Goal: Task Accomplishment & Management: Use online tool/utility

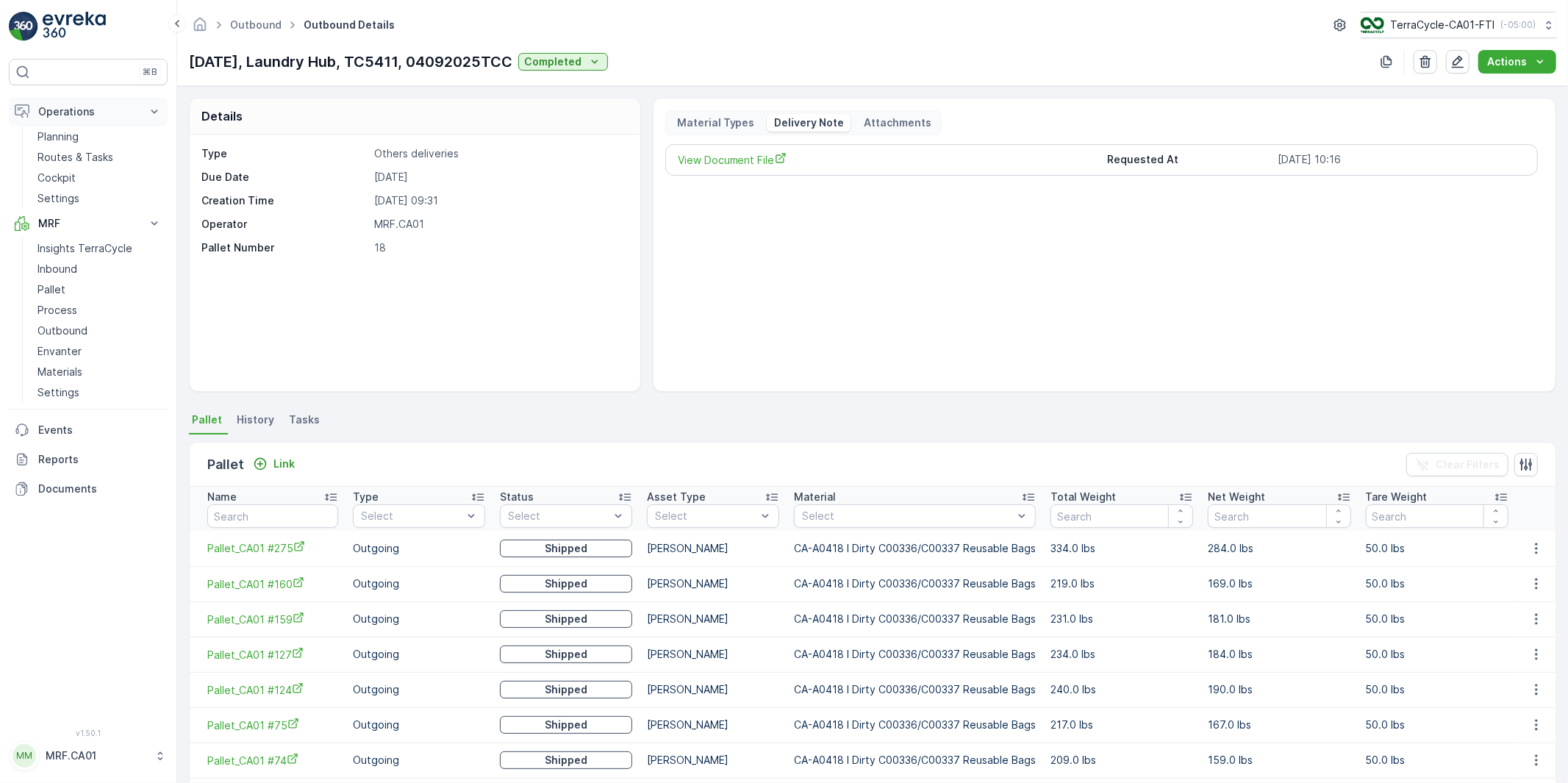
click at [49, 112] on p "Operations" at bounding box center [88, 112] width 100 height 15
click at [53, 137] on p "MRF" at bounding box center [88, 141] width 100 height 15
click at [53, 135] on p "MRF" at bounding box center [88, 141] width 100 height 15
click at [56, 113] on p "Operations" at bounding box center [88, 112] width 100 height 15
click at [56, 311] on p "Process" at bounding box center [57, 310] width 40 height 15
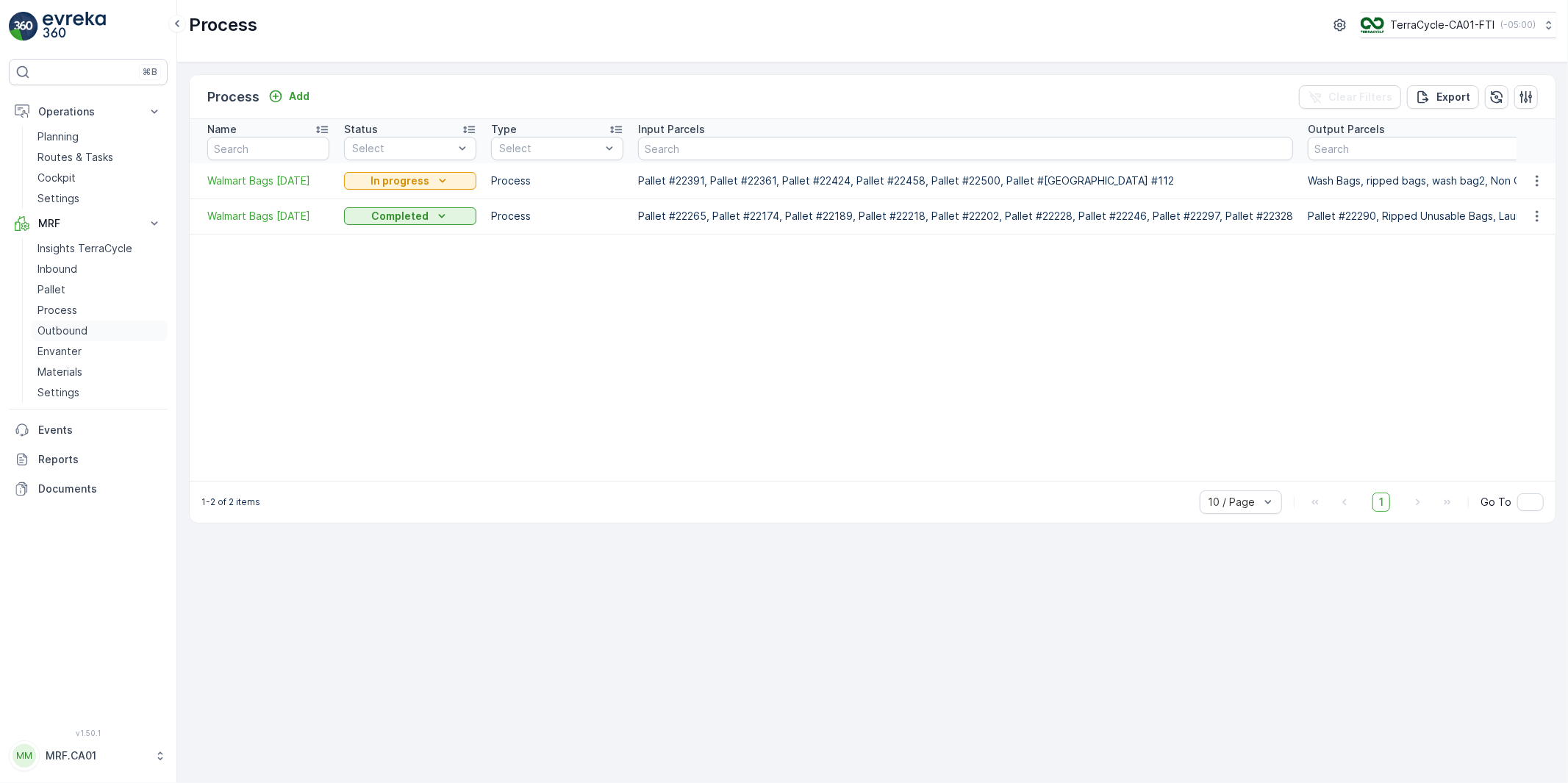
click at [59, 329] on p "Outbound" at bounding box center [62, 331] width 50 height 15
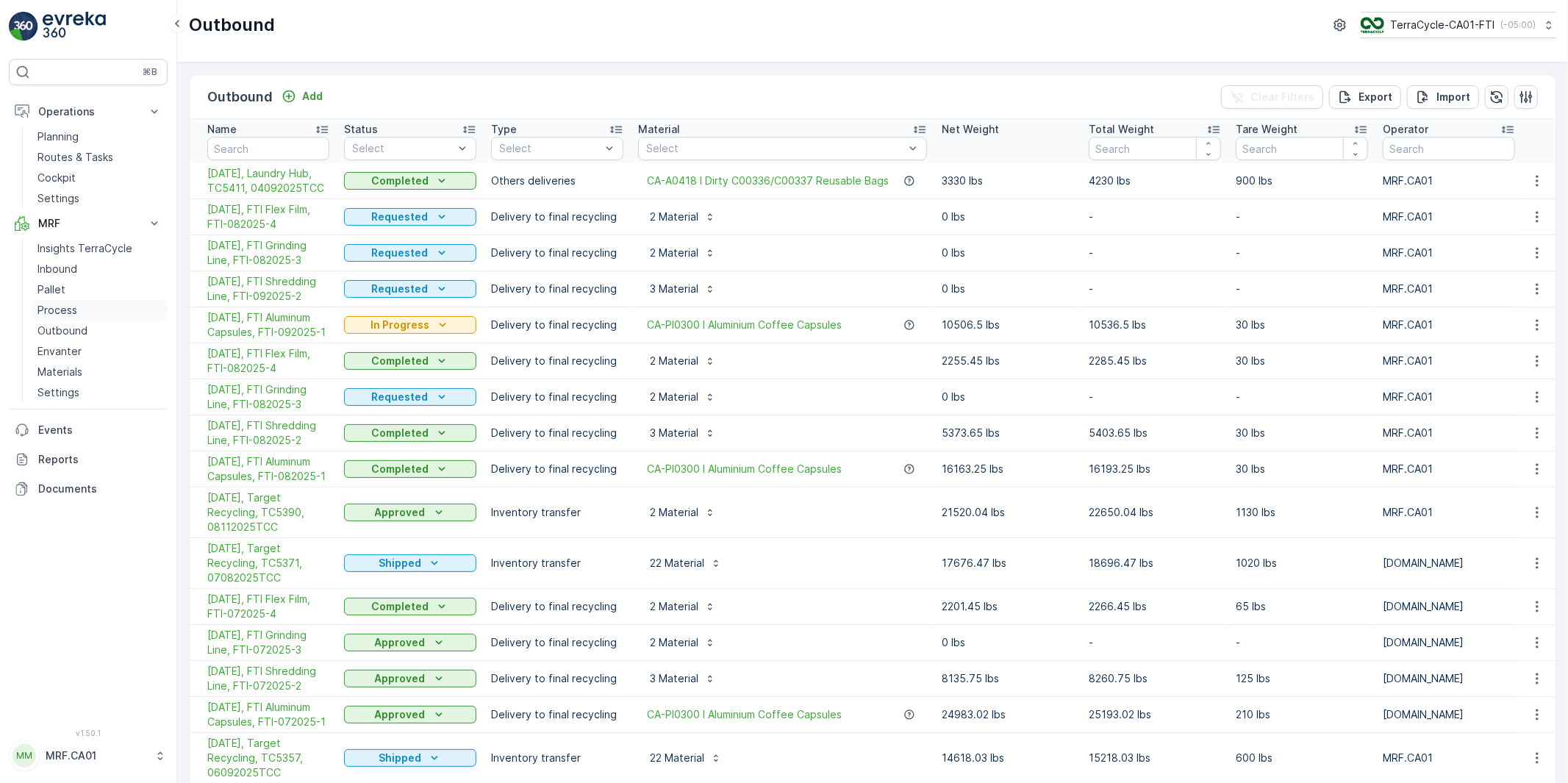
click at [67, 309] on p "Process" at bounding box center [57, 310] width 40 height 15
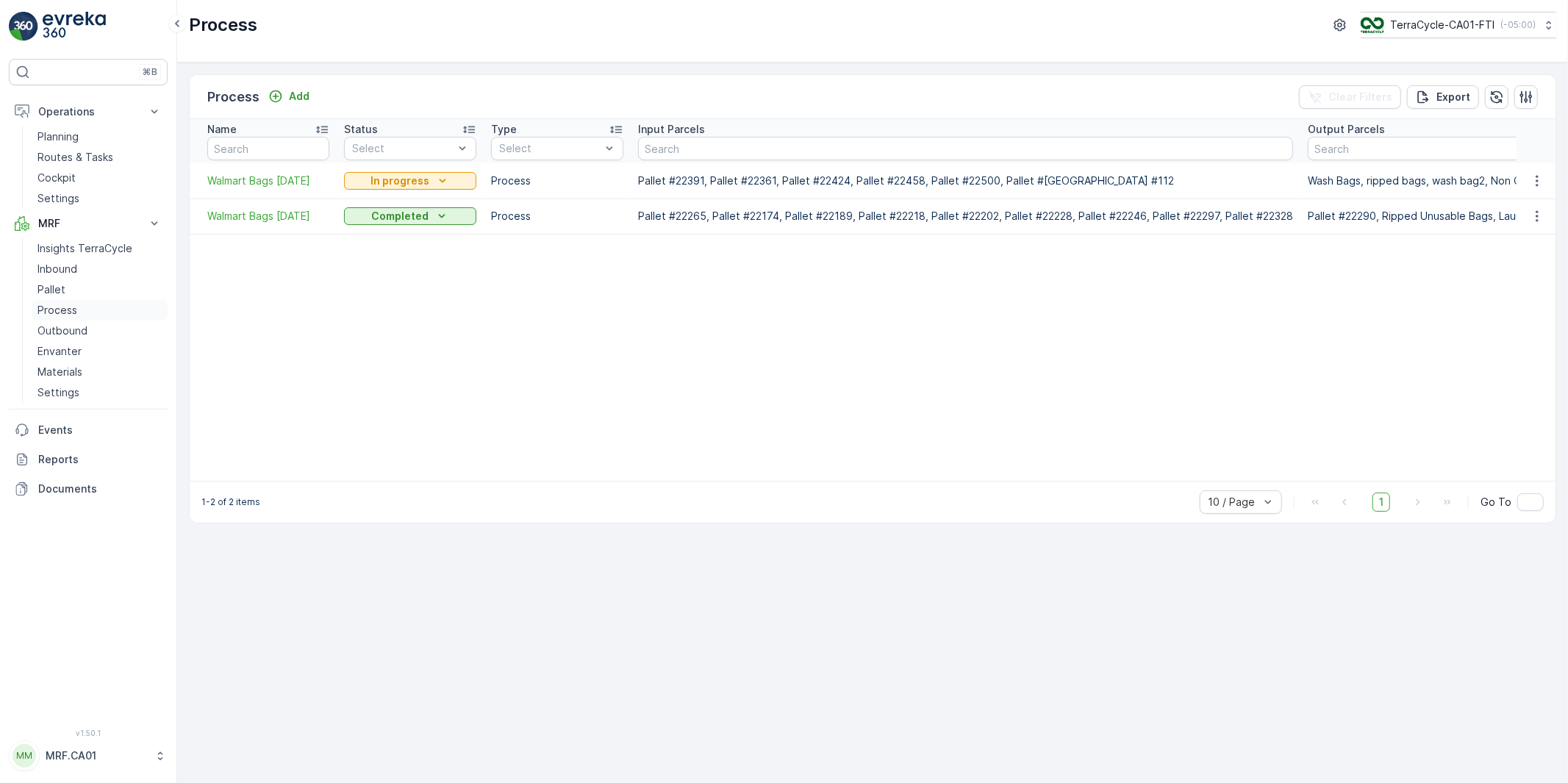
click at [68, 309] on p "Process" at bounding box center [57, 310] width 40 height 15
click at [62, 290] on p "Pallet" at bounding box center [51, 290] width 28 height 15
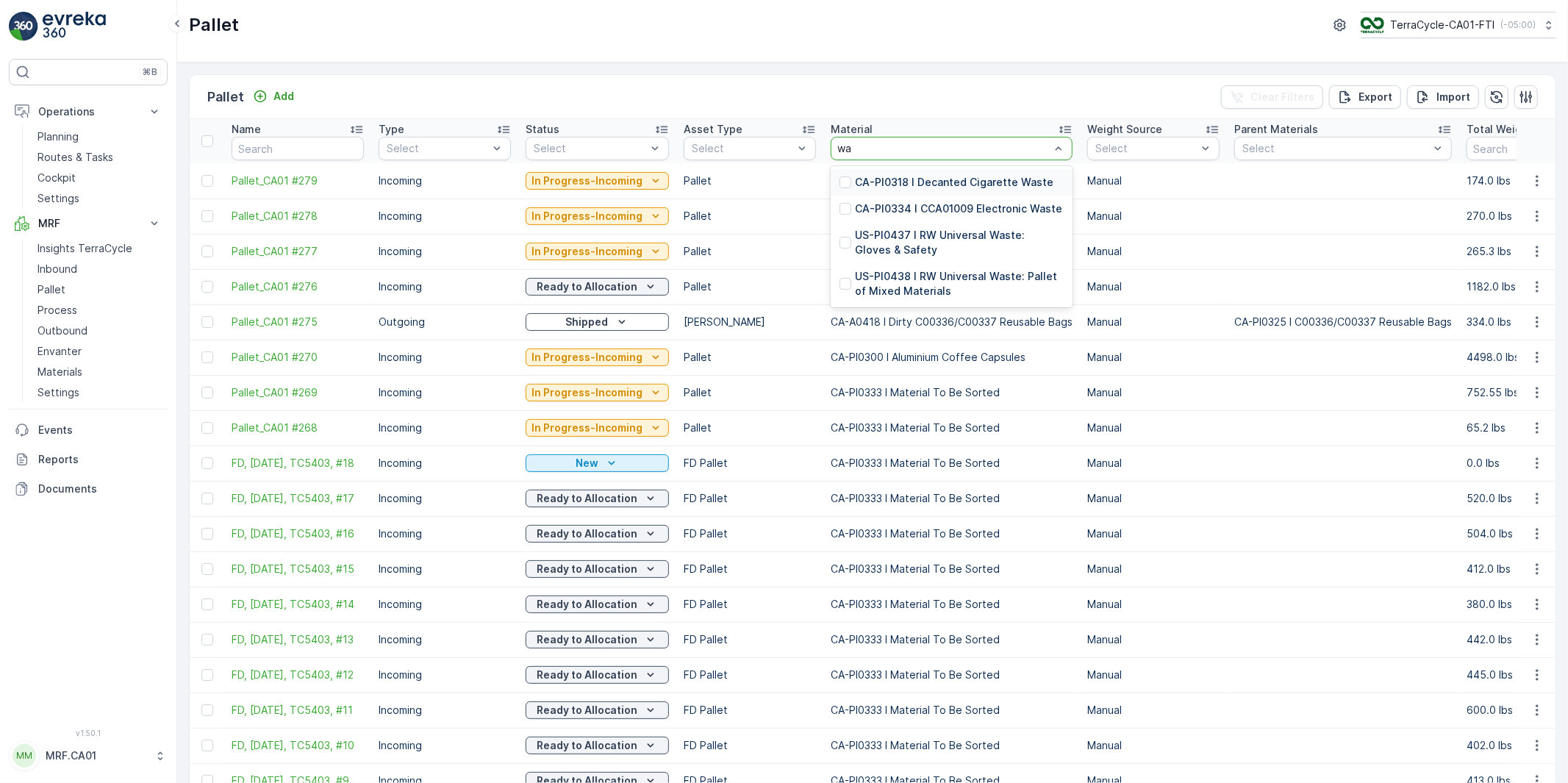
type input "w"
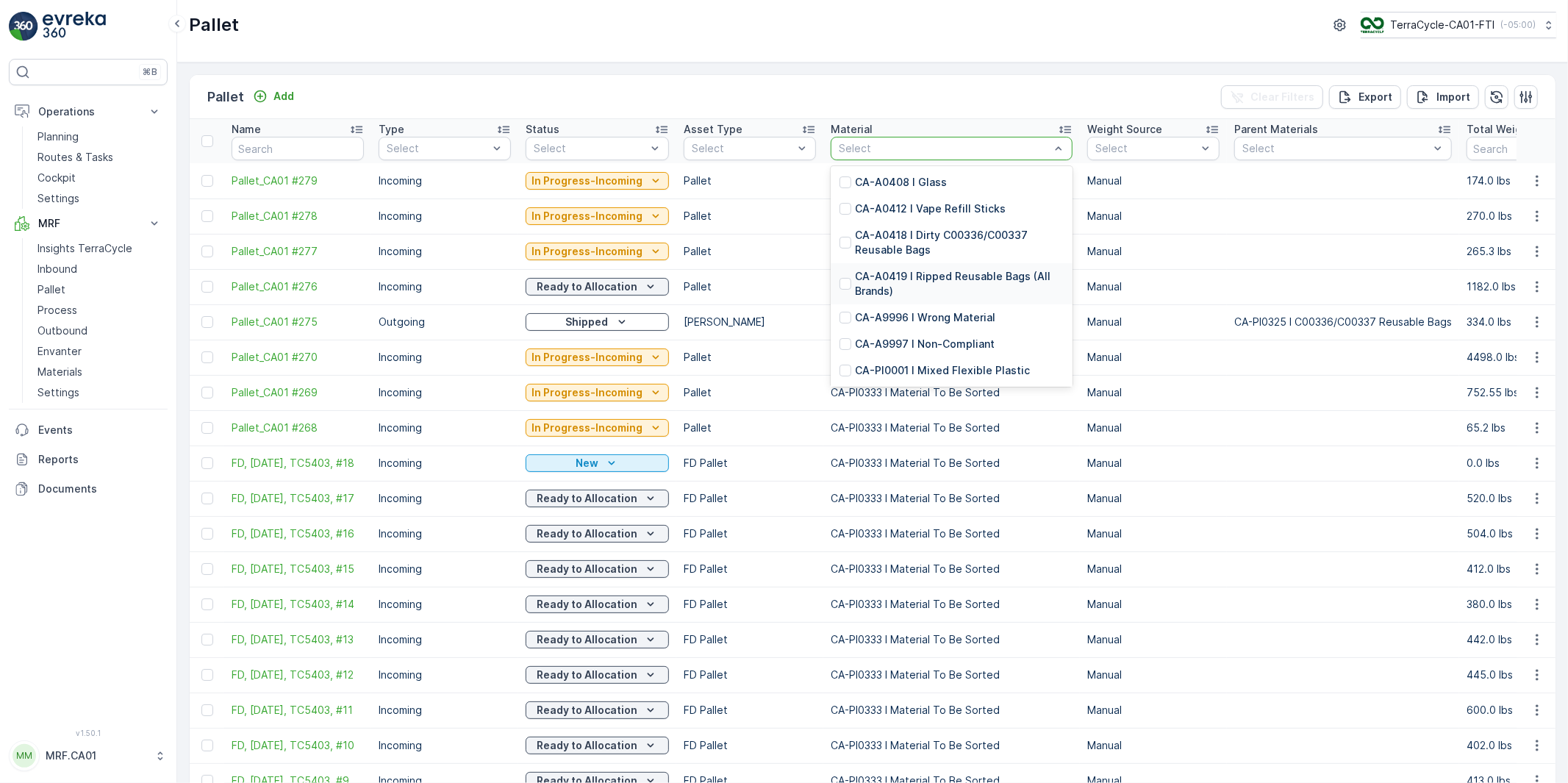
click at [904, 283] on p "CA-A0419 I Ripped Reusable Bags (All Brands)" at bounding box center [960, 284] width 209 height 29
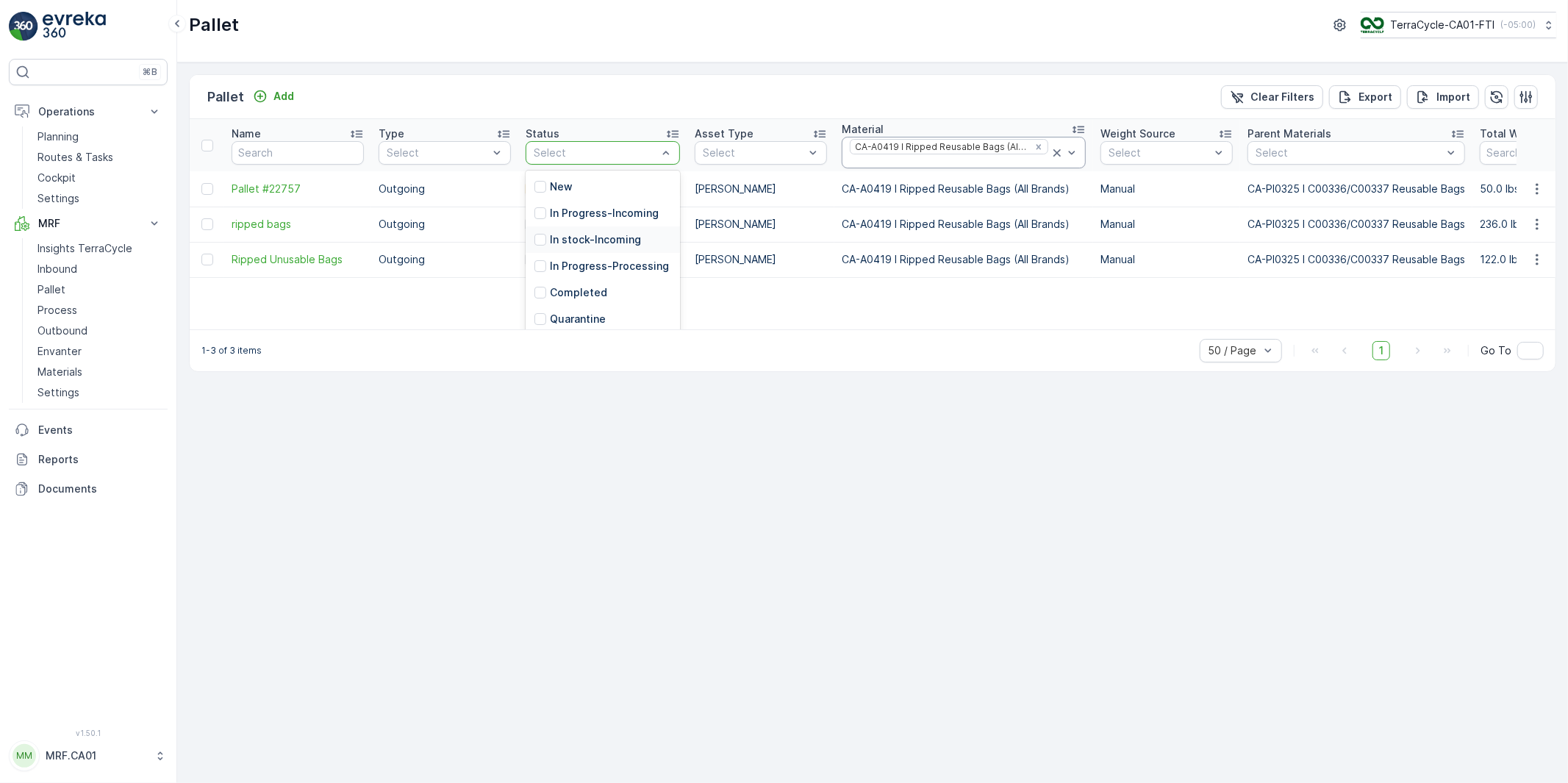
click at [1053, 152] on icon at bounding box center [1057, 153] width 7 height 7
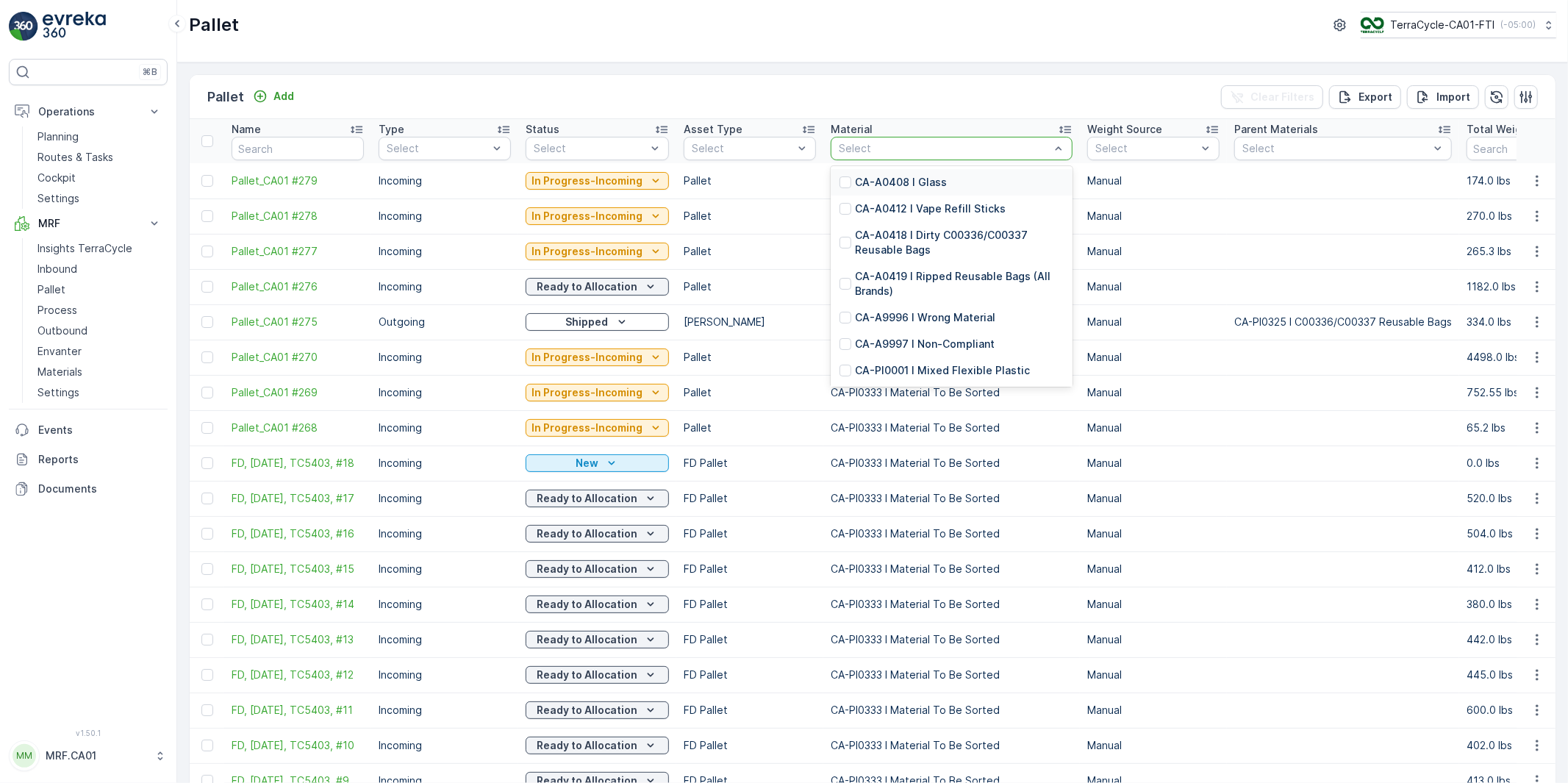
click at [914, 153] on div at bounding box center [944, 148] width 214 height 11
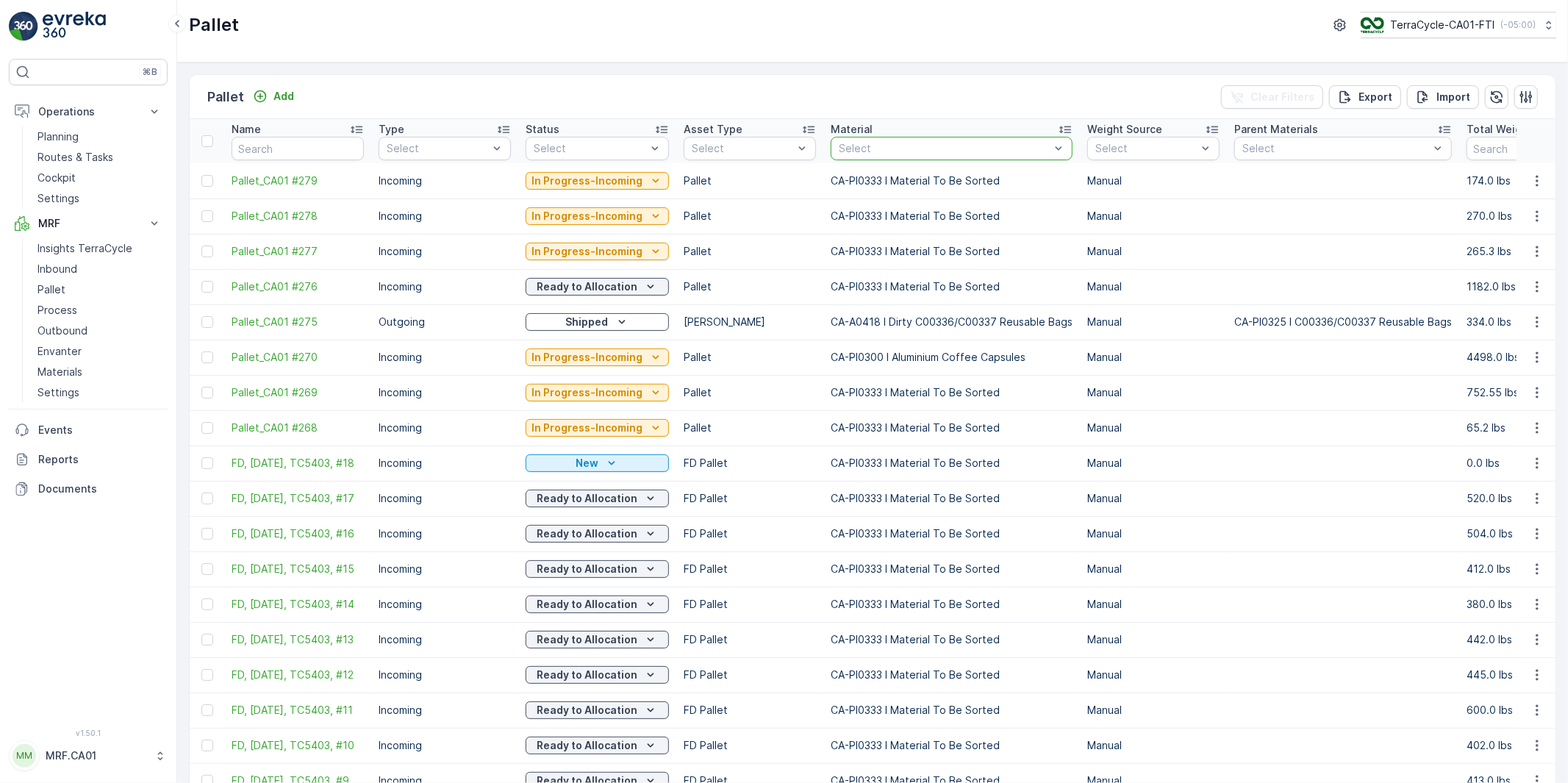
click at [930, 151] on div at bounding box center [944, 148] width 214 height 11
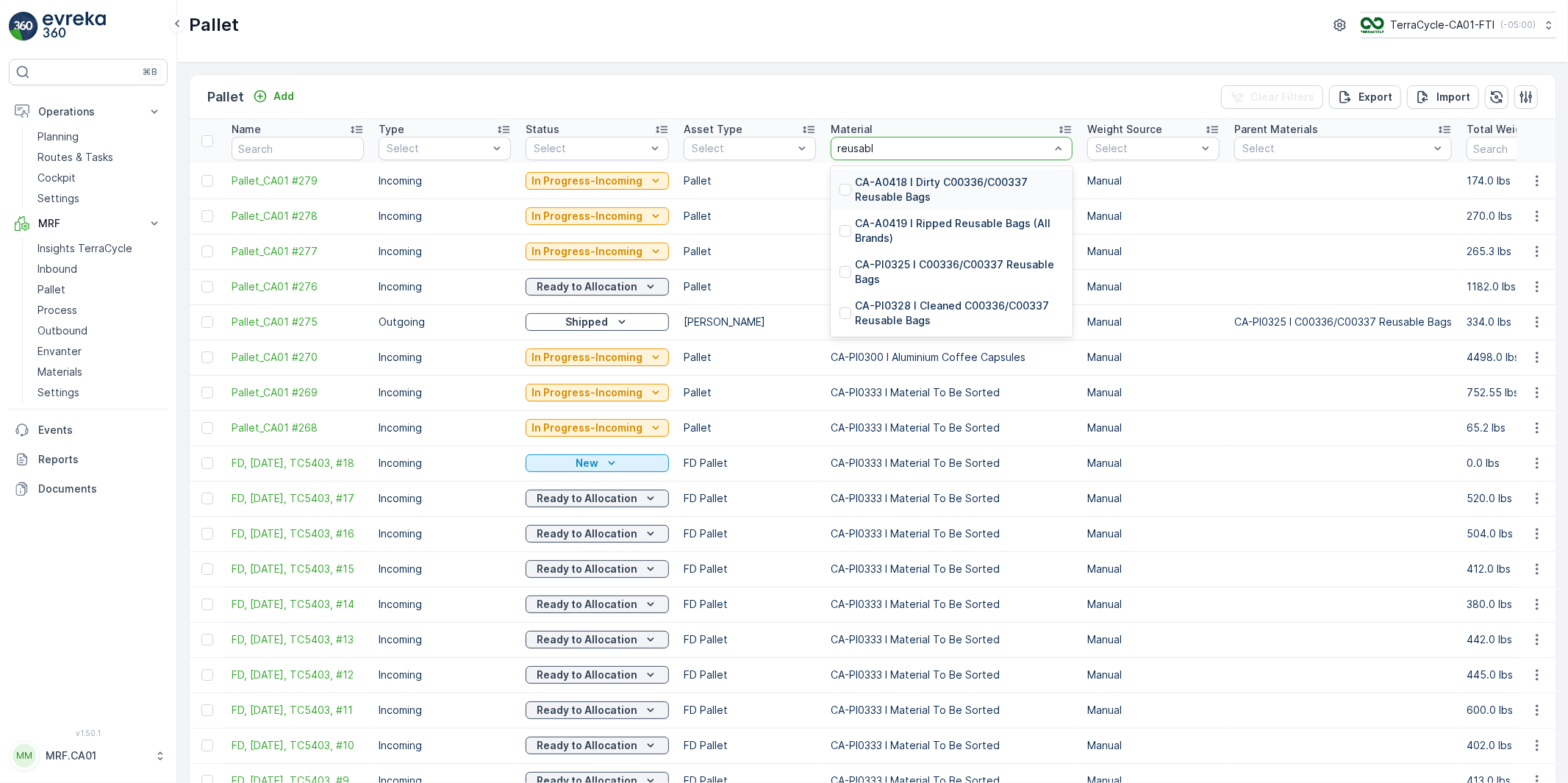
type input "reusable"
click at [892, 170] on div "CA-A0418 I Dirty C00336/C00337 Reusable Bags" at bounding box center [952, 189] width 242 height 41
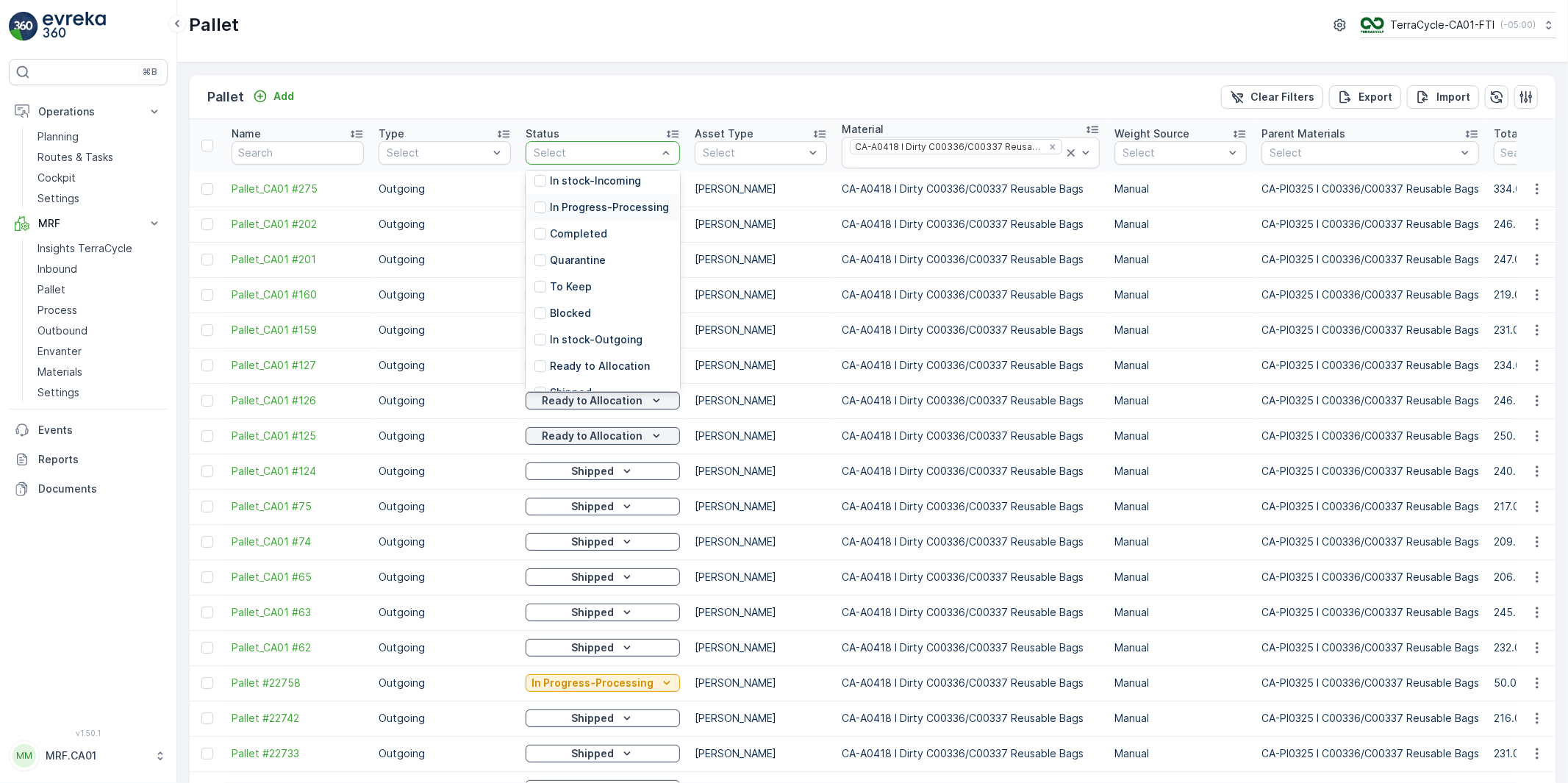
scroll to position [91, 0]
click at [612, 341] on p "Ready to Allocation" at bounding box center [599, 334] width 100 height 15
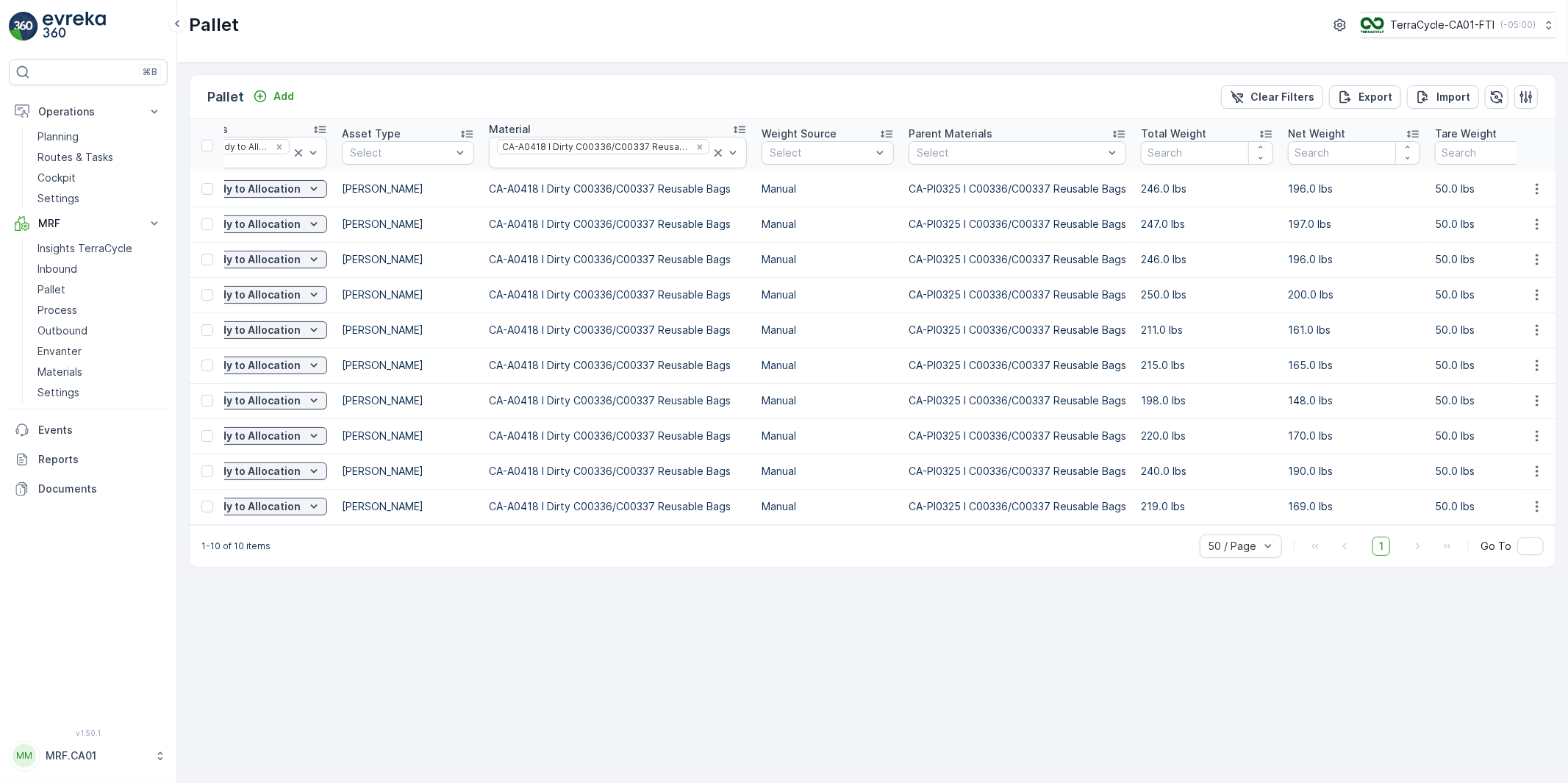
scroll to position [0, 413]
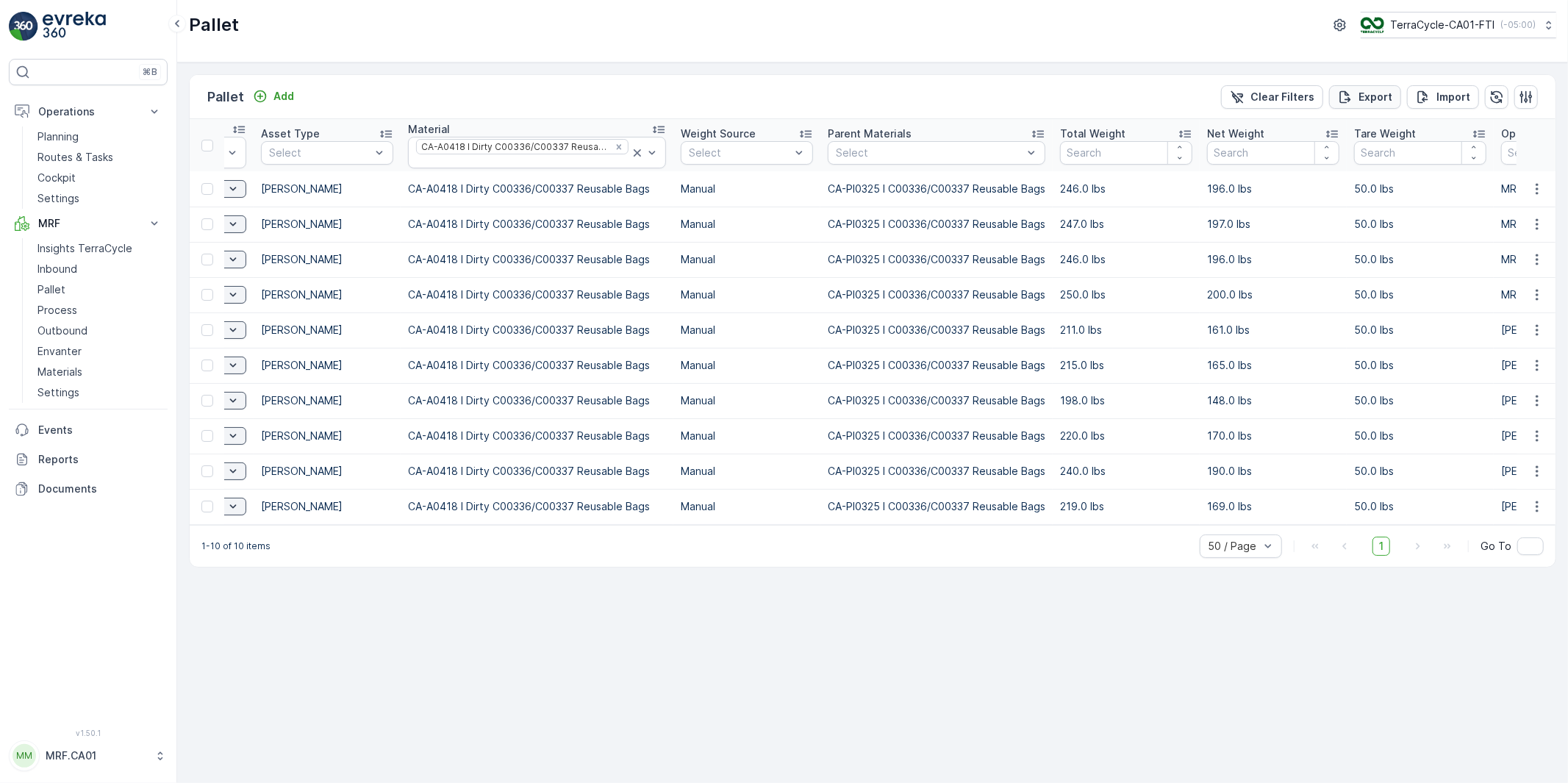
click at [1386, 96] on p "Export" at bounding box center [1375, 97] width 33 height 15
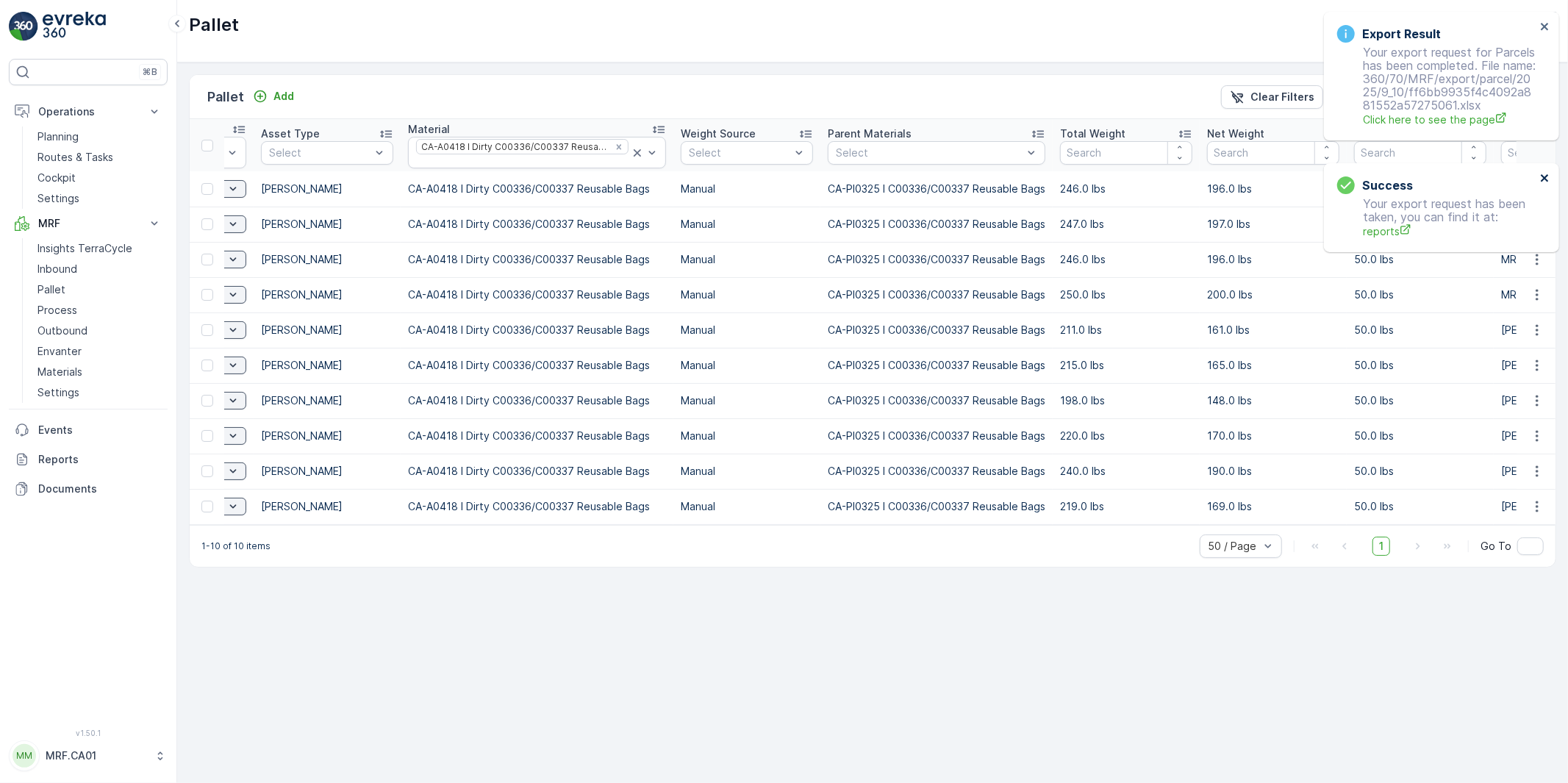
click at [1540, 175] on icon "close" at bounding box center [1545, 178] width 11 height 11
click at [1547, 30] on icon "close" at bounding box center [1545, 26] width 11 height 11
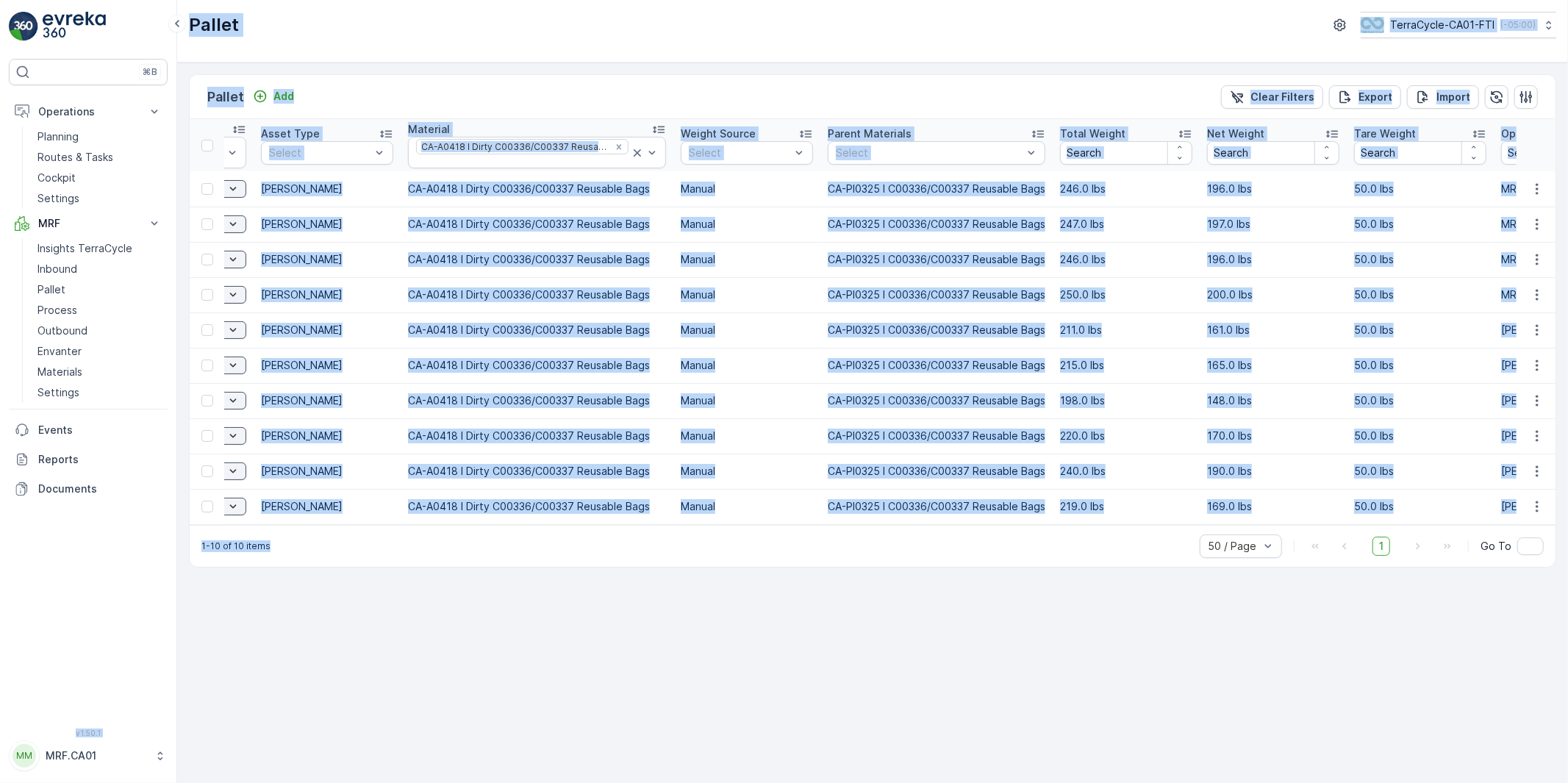
drag, startPoint x: 400, startPoint y: 533, endPoint x: 165, endPoint y: 535, distance: 235.0
click at [165, 535] on div "⌘B Operations Planning Routes & Tasks Cockpit Settings MRF Insights TerraCycle …" at bounding box center [784, 392] width 1568 height 783
click at [55, 463] on p "Reports" at bounding box center [99, 460] width 123 height 15
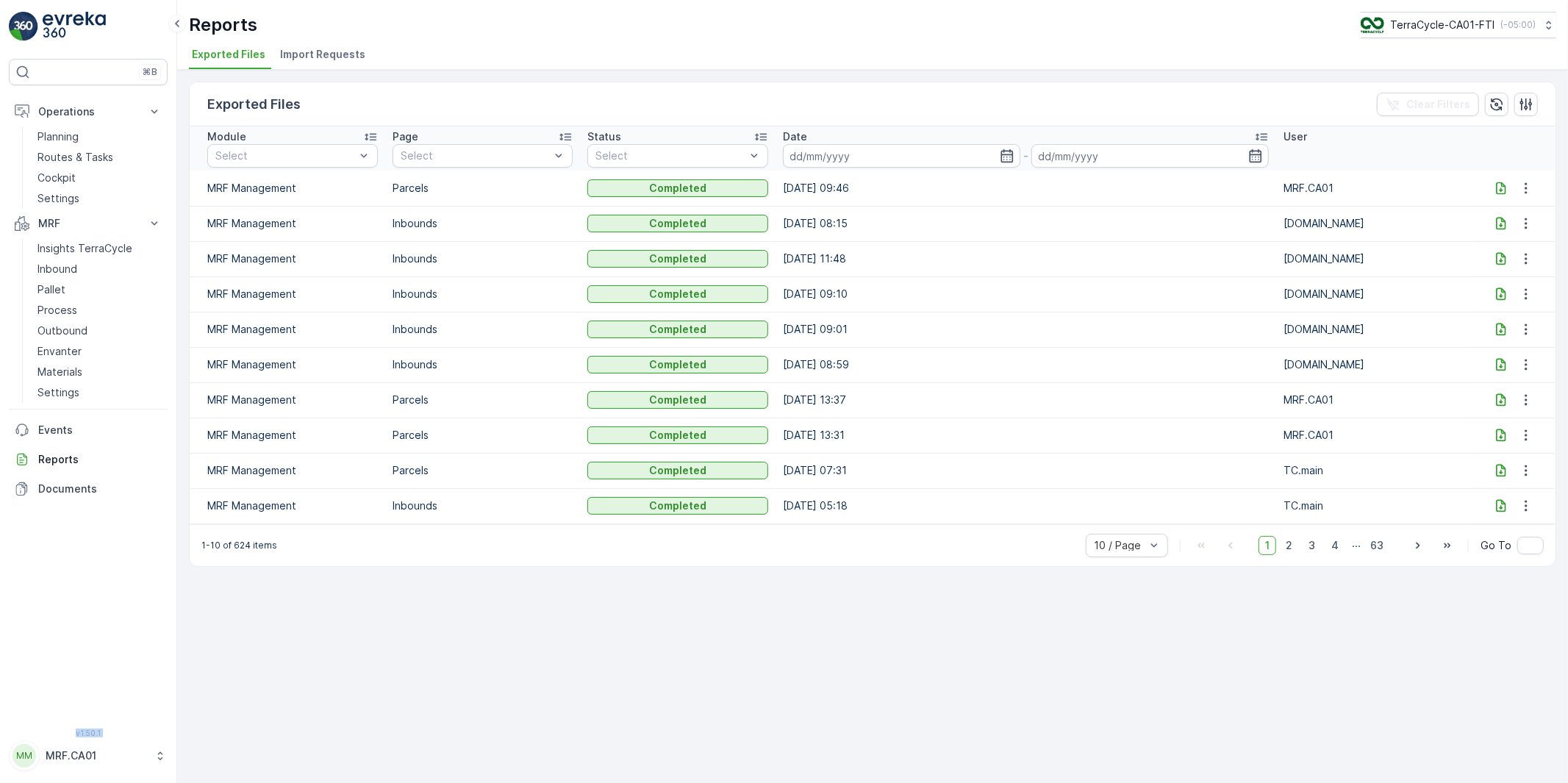
click at [1500, 184] on icon at bounding box center [1501, 188] width 10 height 12
